Goal: Task Accomplishment & Management: Manage account settings

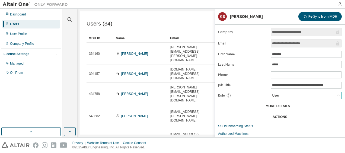
click at [293, 92] on div "User" at bounding box center [306, 95] width 71 height 7
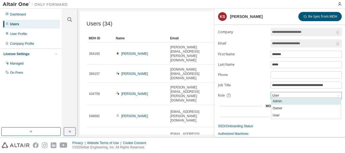
click at [287, 99] on li "Admin" at bounding box center [305, 101] width 69 height 7
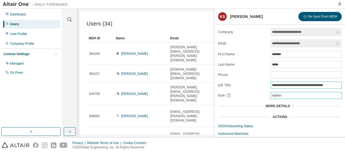
scroll to position [12, 0]
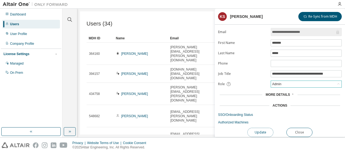
click at [260, 132] on button "Update" at bounding box center [261, 132] width 26 height 9
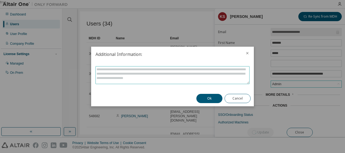
click at [182, 77] on textarea at bounding box center [173, 74] width 154 height 17
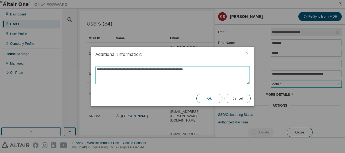
type textarea "**********"
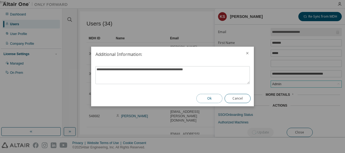
click at [205, 100] on button "Ok" at bounding box center [210, 98] width 26 height 9
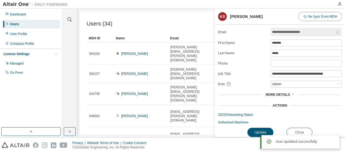
click at [322, 14] on button "Re-Sync from MDH" at bounding box center [320, 16] width 43 height 9
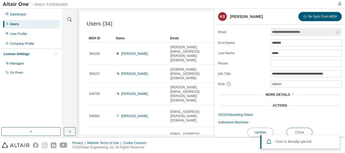
click at [261, 132] on button "Update" at bounding box center [261, 132] width 26 height 9
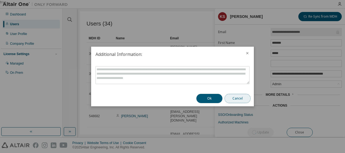
click at [236, 98] on button "Cancel" at bounding box center [238, 98] width 26 height 9
